Goal: Information Seeking & Learning: Learn about a topic

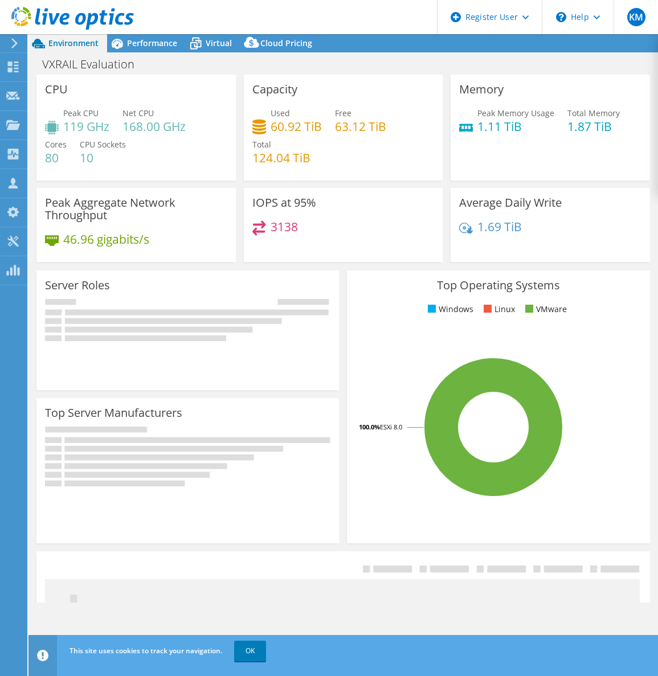
select select "USWest"
select select "USD"
drag, startPoint x: 0, startPoint y: 0, endPoint x: 372, endPoint y: 81, distance: 380.7
click at [370, 73] on div "VXRAIL Evaluation Print" at bounding box center [342, 64] width 629 height 21
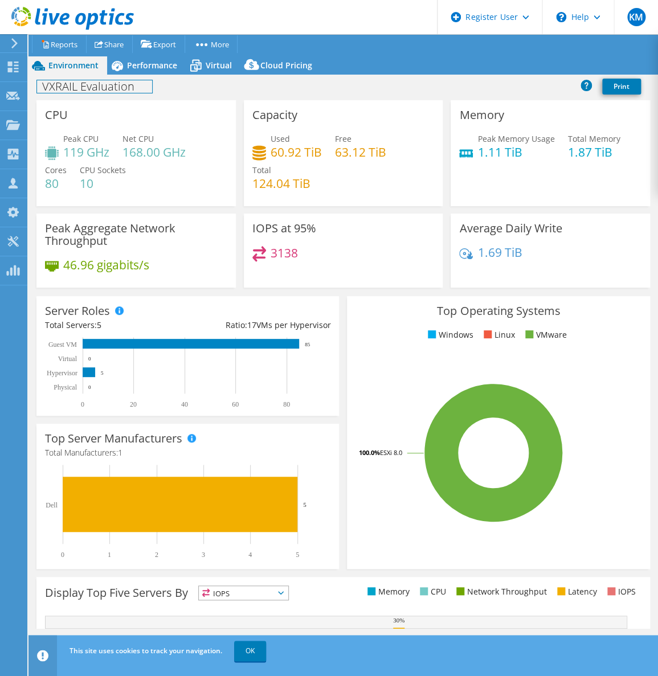
click at [140, 76] on div "VXRAIL Evaluation Print" at bounding box center [342, 86] width 629 height 21
click at [142, 72] on div "Performance" at bounding box center [146, 65] width 79 height 18
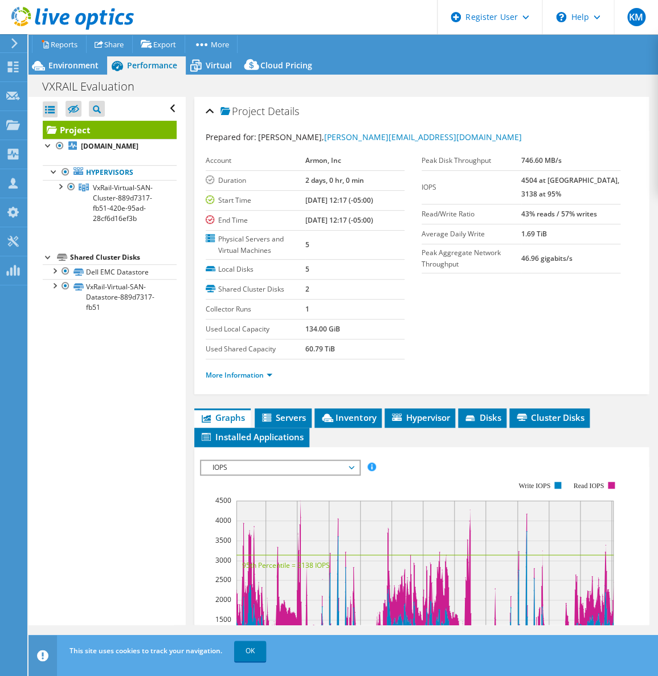
click at [234, 366] on ul "More Information" at bounding box center [422, 373] width 432 height 15
click at [240, 378] on li "More Information" at bounding box center [242, 375] width 73 height 13
click at [244, 373] on link "More Information" at bounding box center [239, 375] width 67 height 10
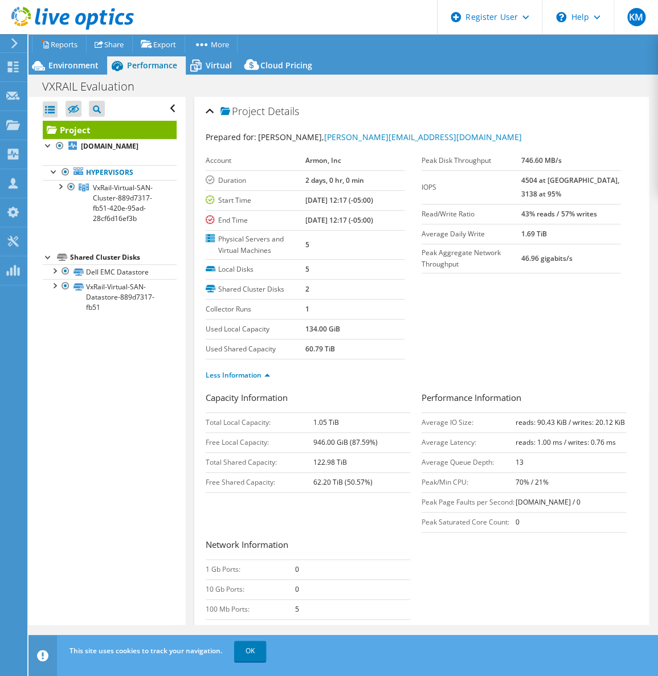
drag, startPoint x: 353, startPoint y: 461, endPoint x: 302, endPoint y: 460, distance: 51.3
click at [302, 460] on tr "Total Shared Capacity: 122.98 TiB" at bounding box center [308, 462] width 204 height 20
click at [476, 317] on section "Prepared for: [PERSON_NAME], [PERSON_NAME][EMAIL_ADDRESS][DOMAIN_NAME] Account …" at bounding box center [422, 261] width 432 height 260
drag, startPoint x: 342, startPoint y: 463, endPoint x: 302, endPoint y: 461, distance: 39.9
click at [302, 461] on tr "Total Shared Capacity: 122.98 TiB" at bounding box center [308, 462] width 204 height 20
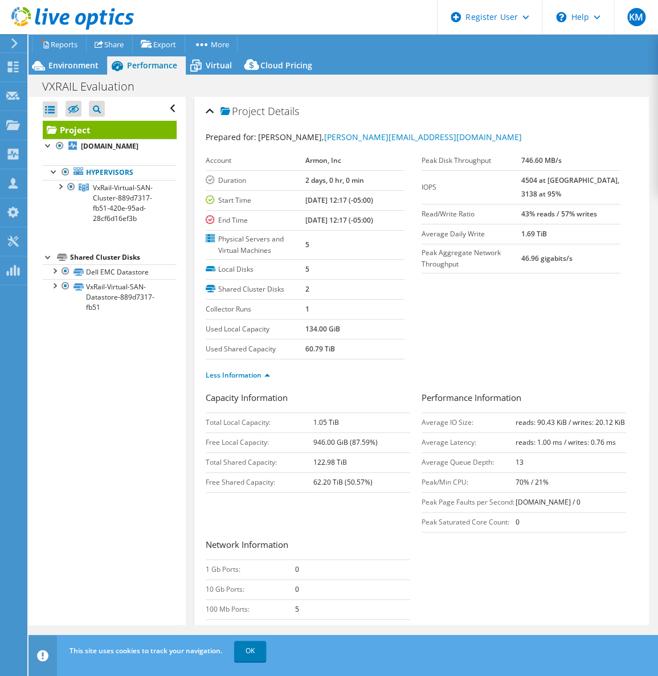
drag, startPoint x: 302, startPoint y: 461, endPoint x: 333, endPoint y: 456, distance: 31.2
click at [349, 456] on td "122.98 TiB" at bounding box center [361, 462] width 97 height 20
click at [329, 457] on b "122.98 TiB" at bounding box center [330, 462] width 34 height 10
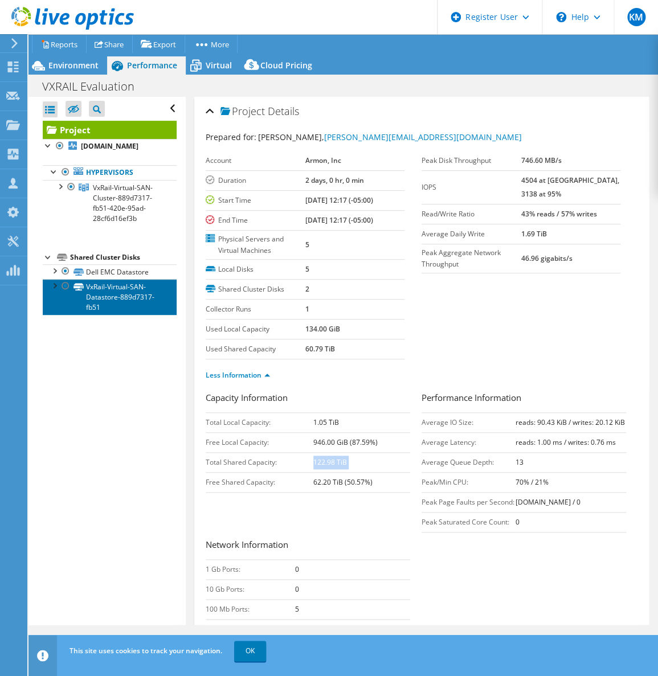
click at [130, 306] on link "VxRail-Virtual-SAN-Datastore-889d7317-fb51" at bounding box center [110, 296] width 134 height 35
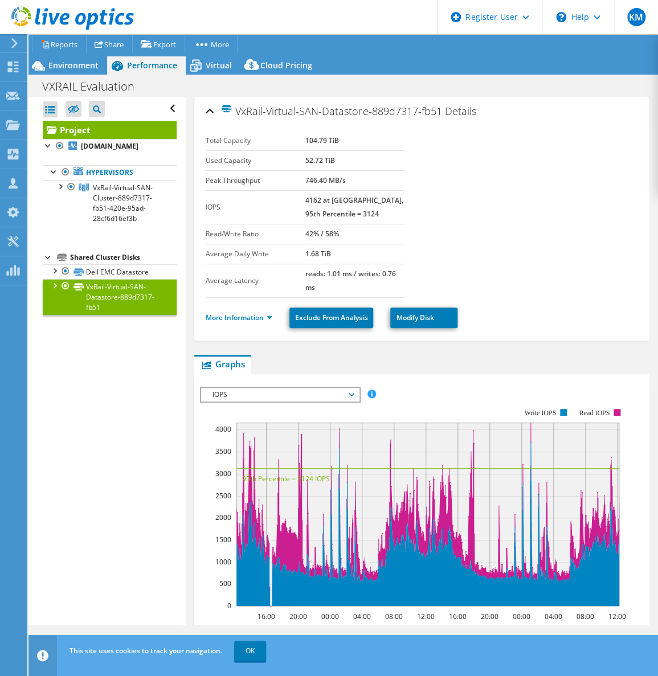
click at [145, 279] on link "VxRail-Virtual-SAN-Datastore-889d7317-fb51" at bounding box center [110, 296] width 134 height 35
click at [145, 261] on div "Shared Cluster Disks" at bounding box center [123, 258] width 107 height 14
click at [145, 267] on link "Dell EMC Datastore" at bounding box center [110, 271] width 134 height 15
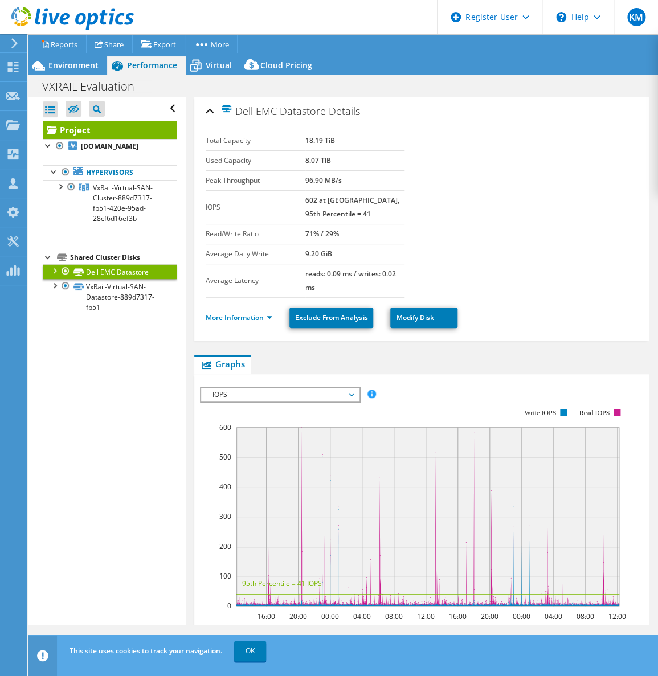
click at [256, 321] on li "More Information" at bounding box center [242, 318] width 73 height 13
click at [259, 313] on link "More Information" at bounding box center [239, 318] width 67 height 10
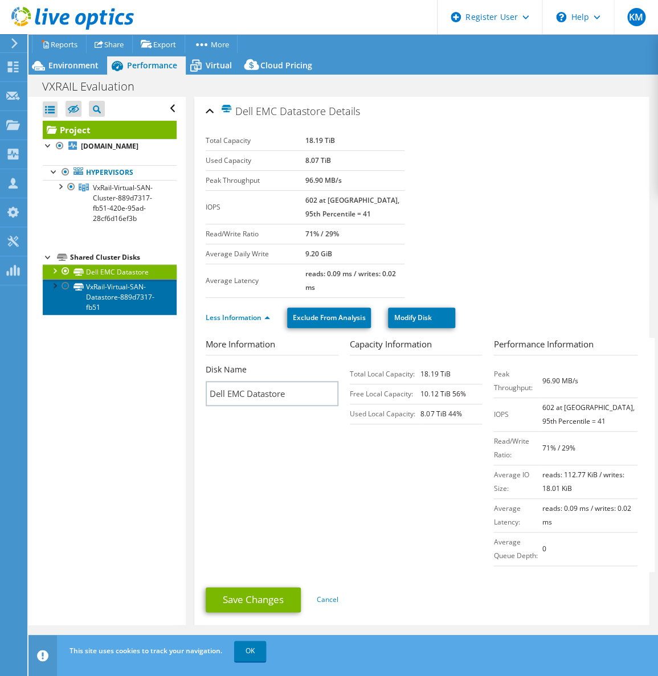
click at [144, 308] on link "VxRail-Virtual-SAN-Datastore-889d7317-fb51" at bounding box center [110, 296] width 134 height 35
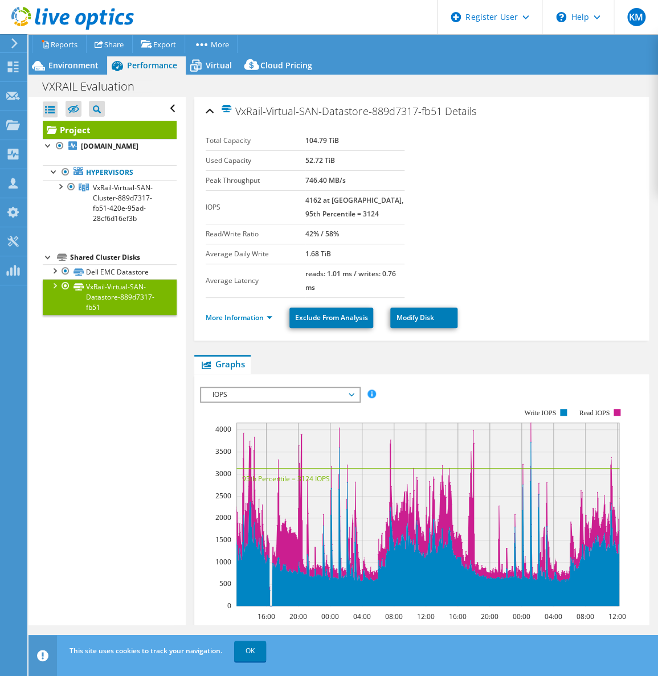
drag, startPoint x: 341, startPoint y: 142, endPoint x: 286, endPoint y: 146, distance: 55.4
click at [286, 146] on tr "Total Capacity 104.79 TiB" at bounding box center [305, 141] width 199 height 20
click at [114, 135] on link "Project" at bounding box center [110, 130] width 134 height 18
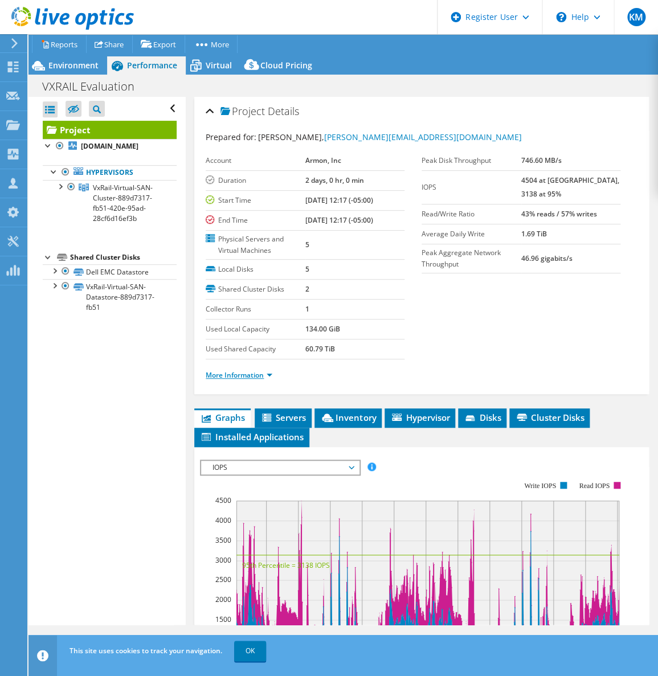
click at [240, 376] on link "More Information" at bounding box center [239, 375] width 67 height 10
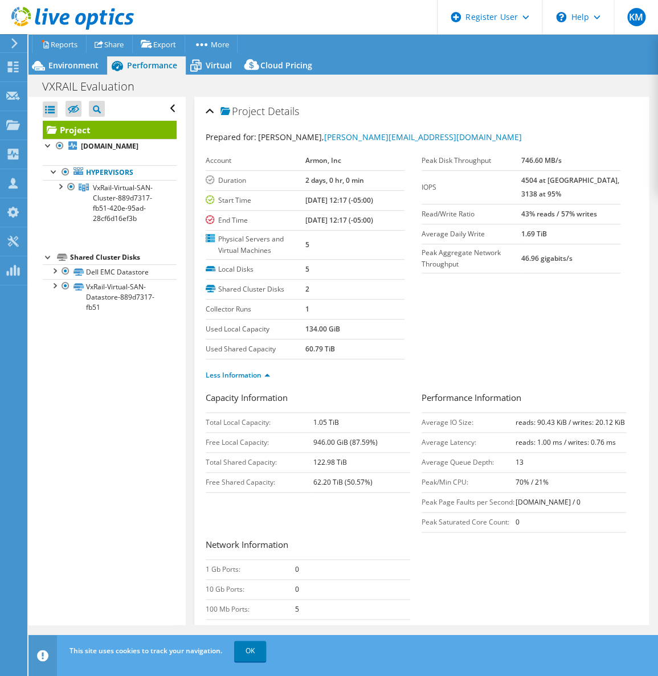
drag, startPoint x: 342, startPoint y: 343, endPoint x: 294, endPoint y: 341, distance: 47.4
click at [294, 341] on tr "Used Shared Capacity 60.79 TiB" at bounding box center [305, 349] width 199 height 20
drag, startPoint x: 349, startPoint y: 465, endPoint x: 282, endPoint y: 466, distance: 67.2
click at [282, 466] on tr "Total Shared Capacity: 122.98 TiB" at bounding box center [308, 462] width 204 height 20
drag, startPoint x: 282, startPoint y: 466, endPoint x: 305, endPoint y: 486, distance: 30.3
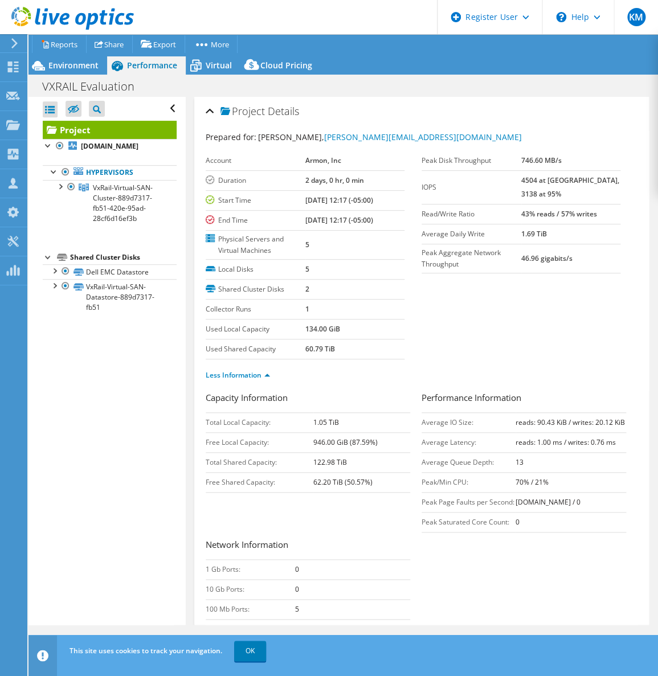
click at [305, 486] on td "Free Shared Capacity:" at bounding box center [259, 482] width 107 height 20
drag, startPoint x: 376, startPoint y: 482, endPoint x: 206, endPoint y: 456, distance: 172.8
click at [206, 456] on tbody "Total Local Capacity: 1.05 TiB Free Local Capacity: 946.00 GiB (87.59%) Total S…" at bounding box center [308, 452] width 204 height 80
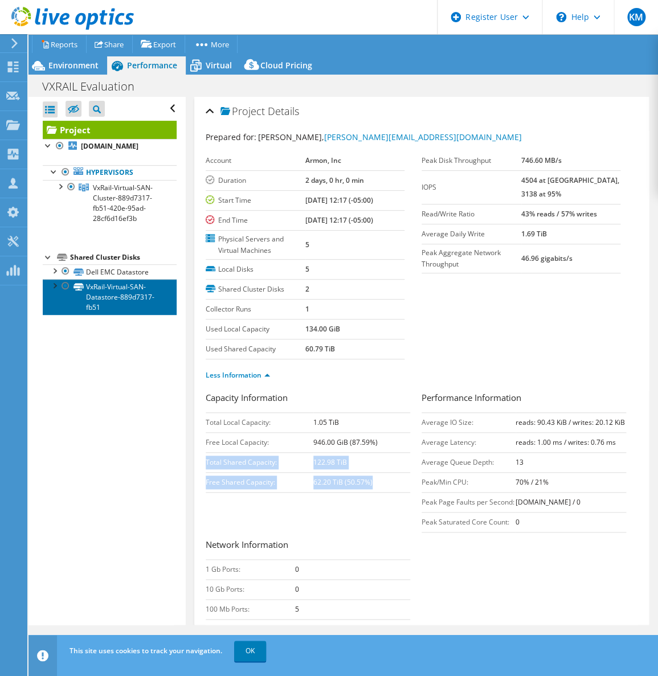
click at [120, 291] on link "VxRail-Virtual-SAN-Datastore-889d7317-fb51" at bounding box center [110, 296] width 134 height 35
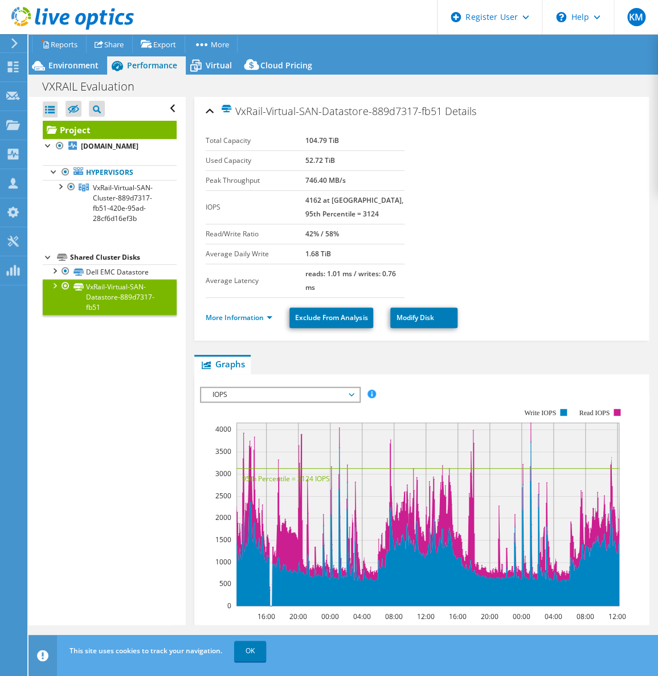
drag, startPoint x: 299, startPoint y: 137, endPoint x: 360, endPoint y: 157, distance: 64.1
click at [360, 157] on tbody "Total Capacity 104.79 TiB Used Capacity 52.72 TiB Peak Throughput 746.40 MB/s I…" at bounding box center [305, 214] width 199 height 167
click at [360, 157] on td "52.72 TiB" at bounding box center [354, 160] width 99 height 20
